Goal: Information Seeking & Learning: Learn about a topic

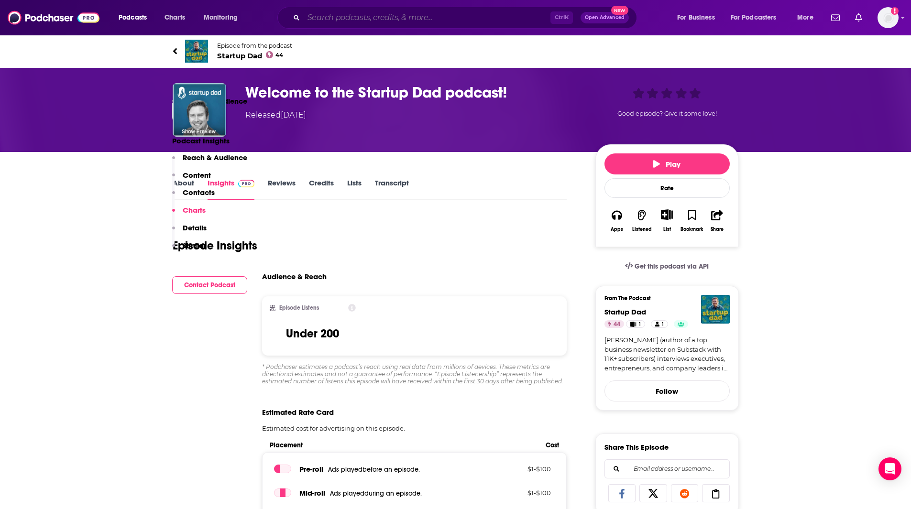
click at [336, 19] on input "Search podcasts, credits, & more..." at bounding box center [427, 17] width 247 height 15
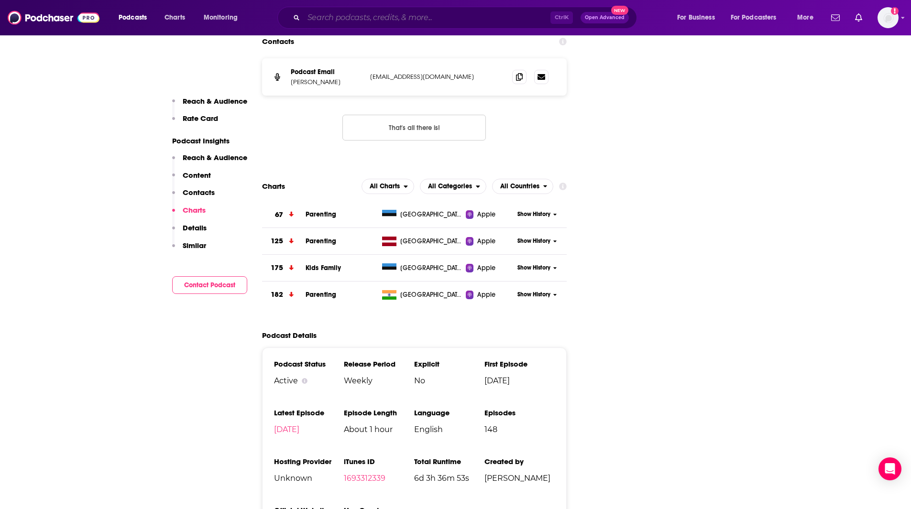
scroll to position [1014, 0]
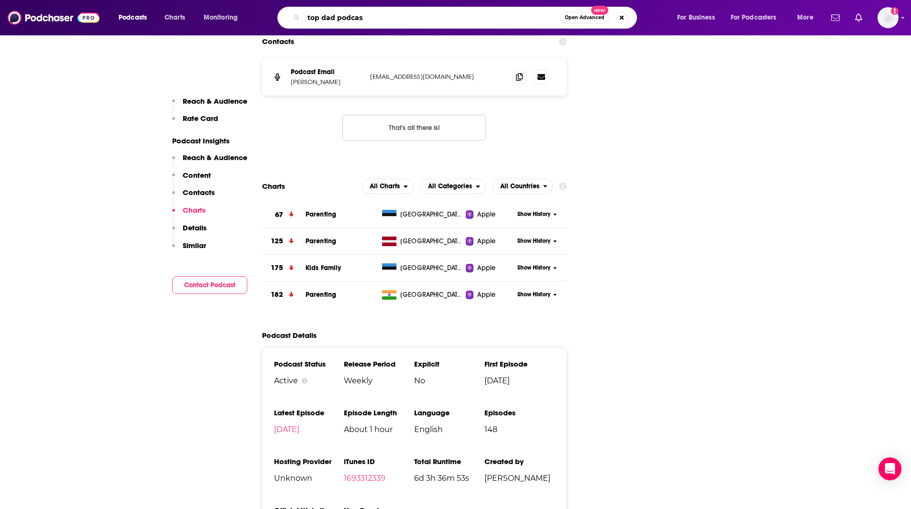
type input "top dad podcast"
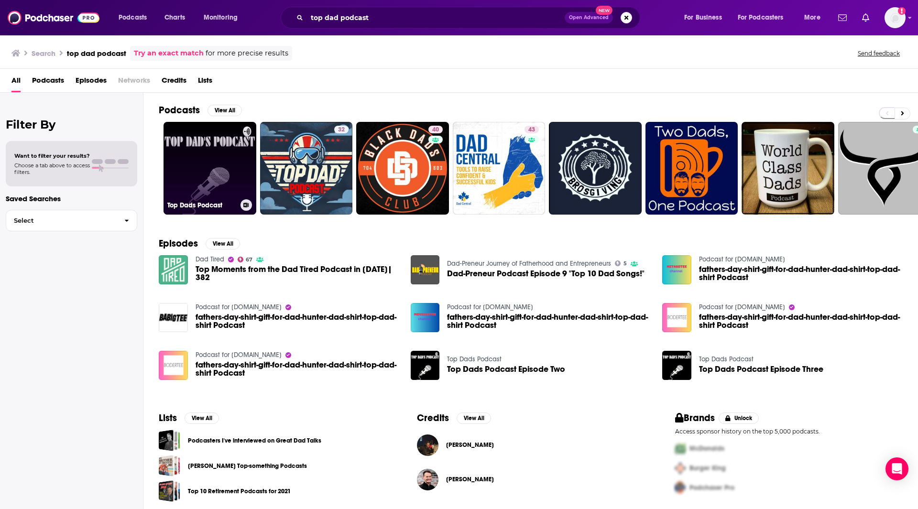
click at [204, 156] on link "Top Dads Podcast" at bounding box center [209, 168] width 93 height 93
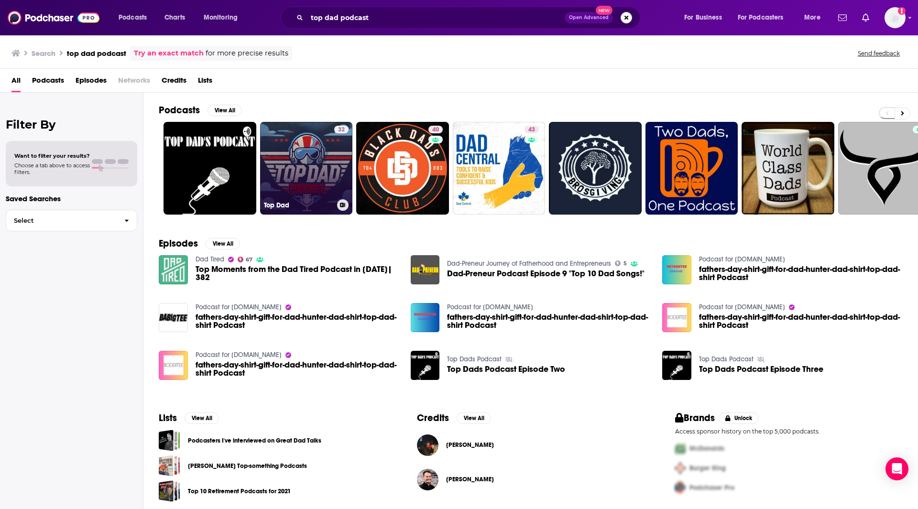
click at [325, 165] on link "32 Top Dad" at bounding box center [306, 168] width 93 height 93
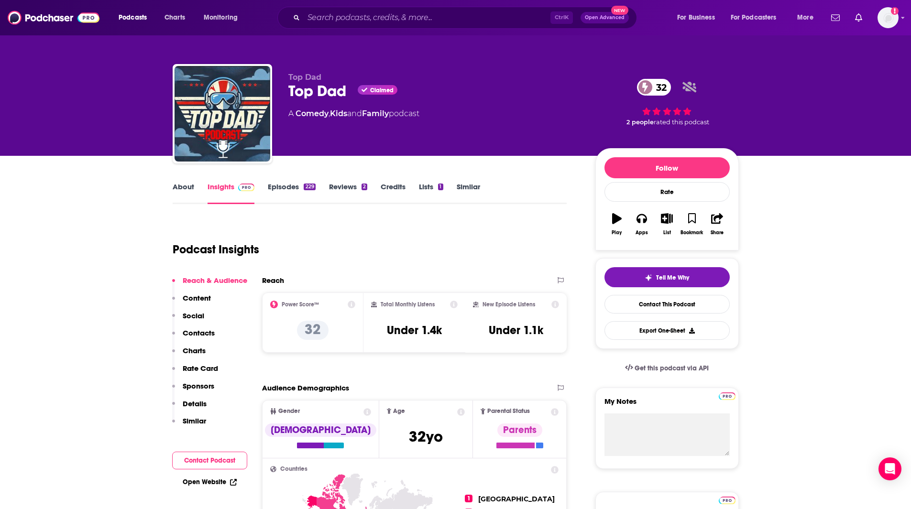
drag, startPoint x: 852, startPoint y: 115, endPoint x: 857, endPoint y: 108, distance: 8.6
click at [853, 115] on div "Top Dad Top Dad Claimed 32 A Comedy , Kids and Family podcast 32 2 people rated…" at bounding box center [455, 78] width 911 height 156
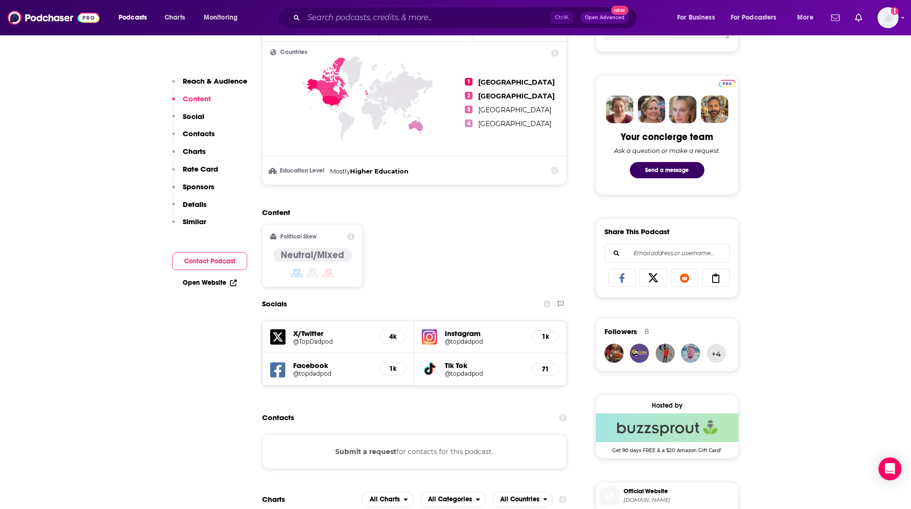
scroll to position [412, 0]
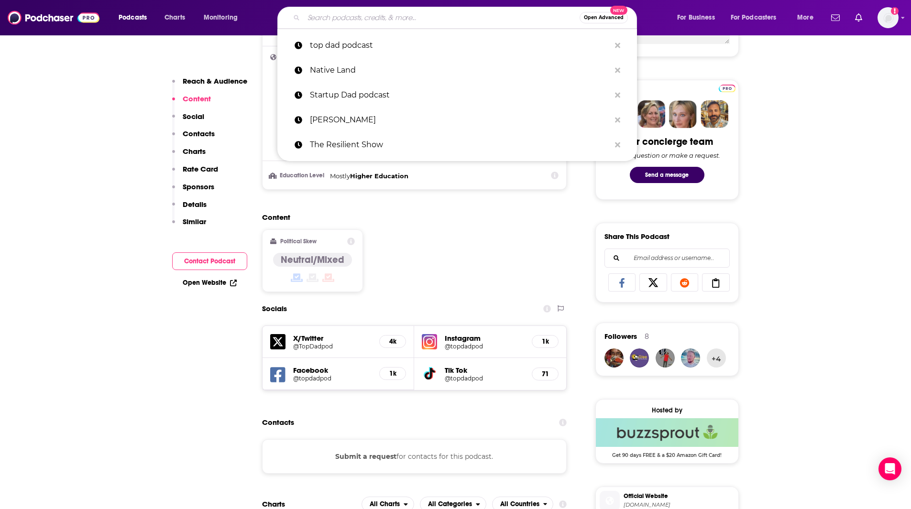
click at [334, 21] on input "Search podcasts, credits, & more..." at bounding box center [442, 17] width 276 height 15
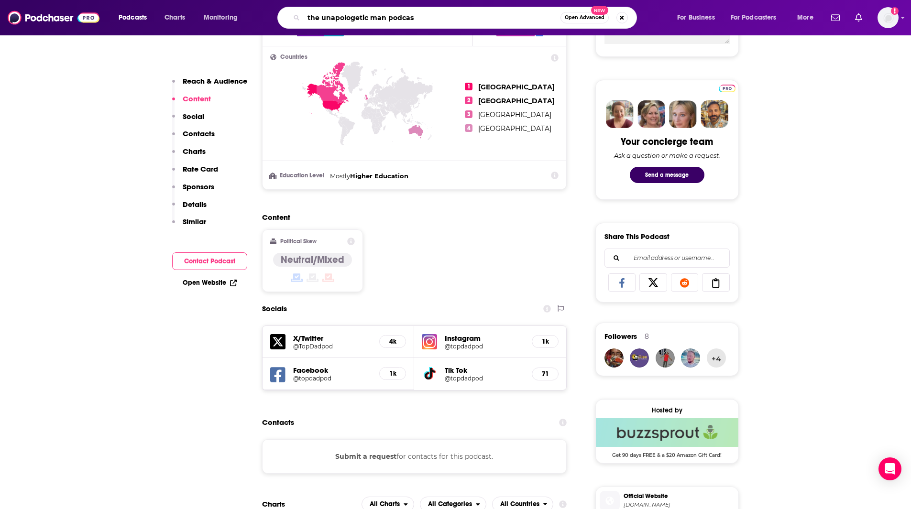
type input "the unapologetic man podcast"
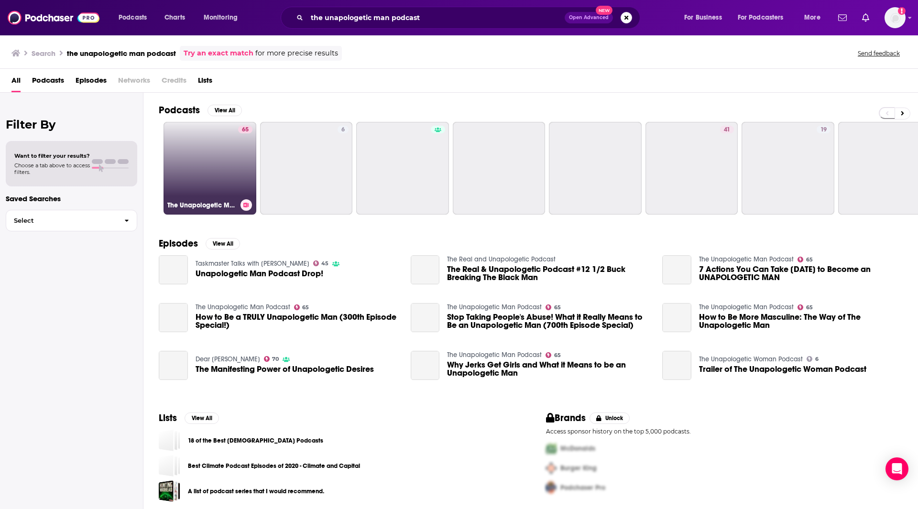
click at [195, 169] on link "65 The Unapologetic Man Podcast" at bounding box center [209, 168] width 93 height 93
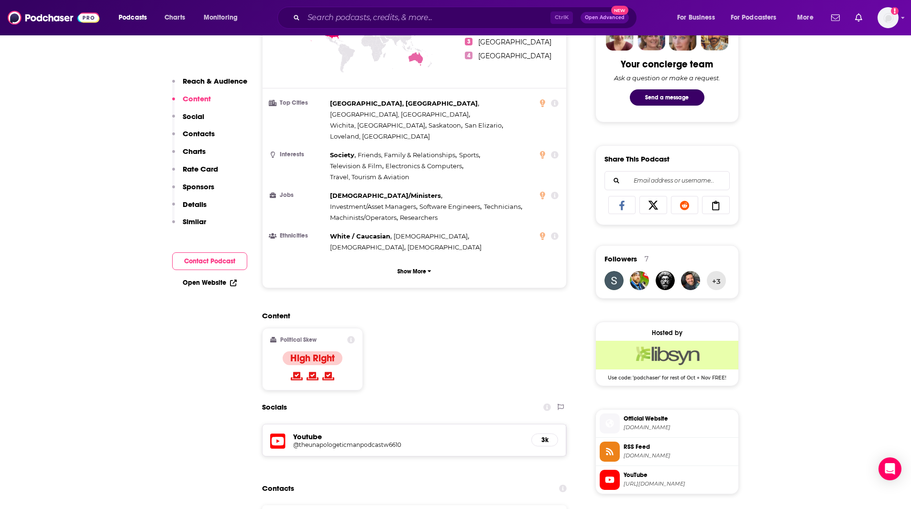
scroll to position [654, 0]
